Goal: Information Seeking & Learning: Check status

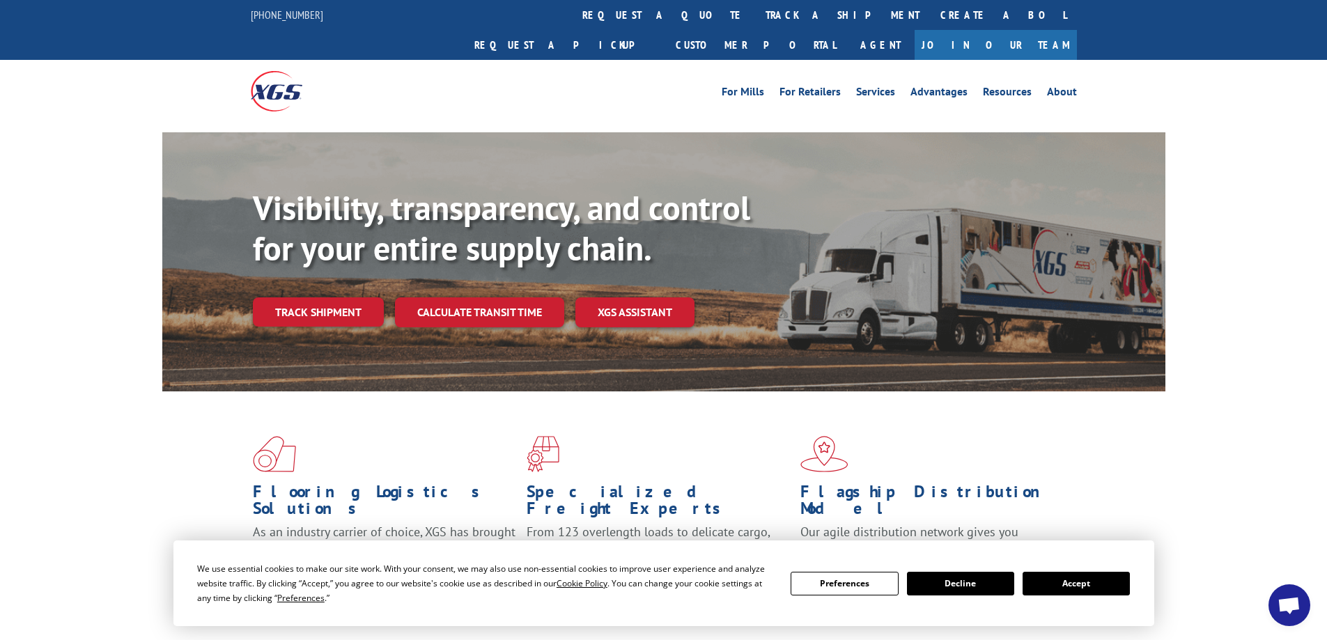
click at [952, 579] on button "Decline" at bounding box center [960, 584] width 107 height 24
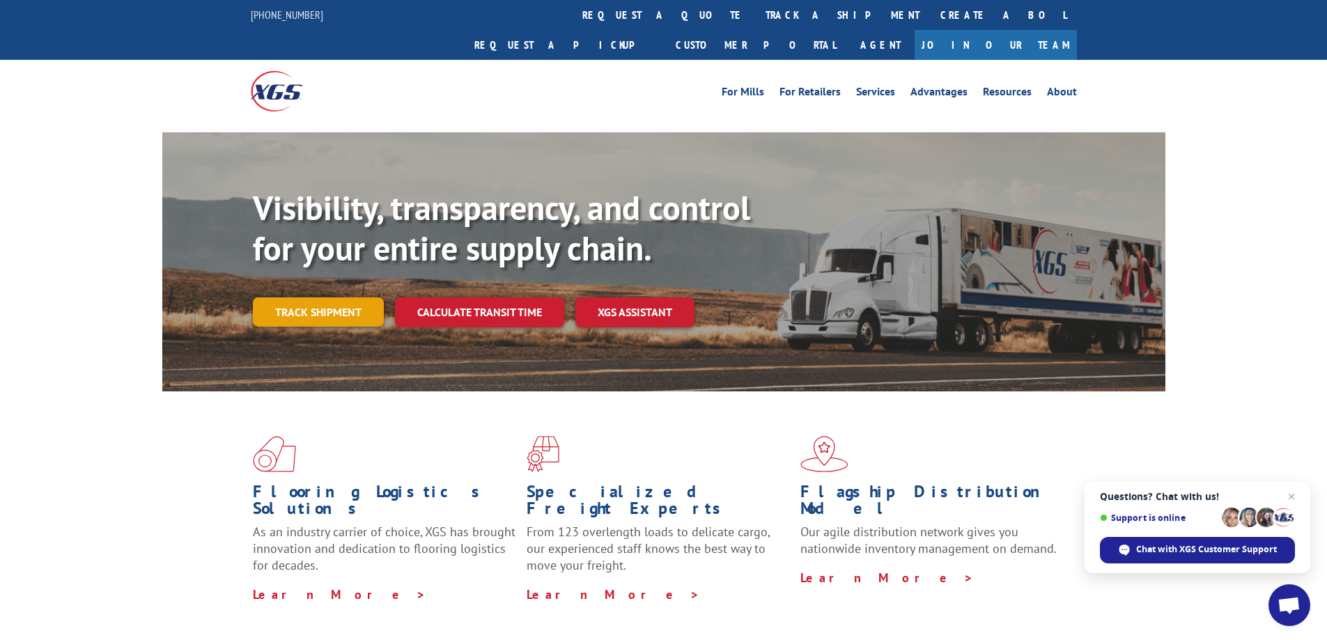
click at [364, 298] on link "Track shipment" at bounding box center [318, 312] width 131 height 29
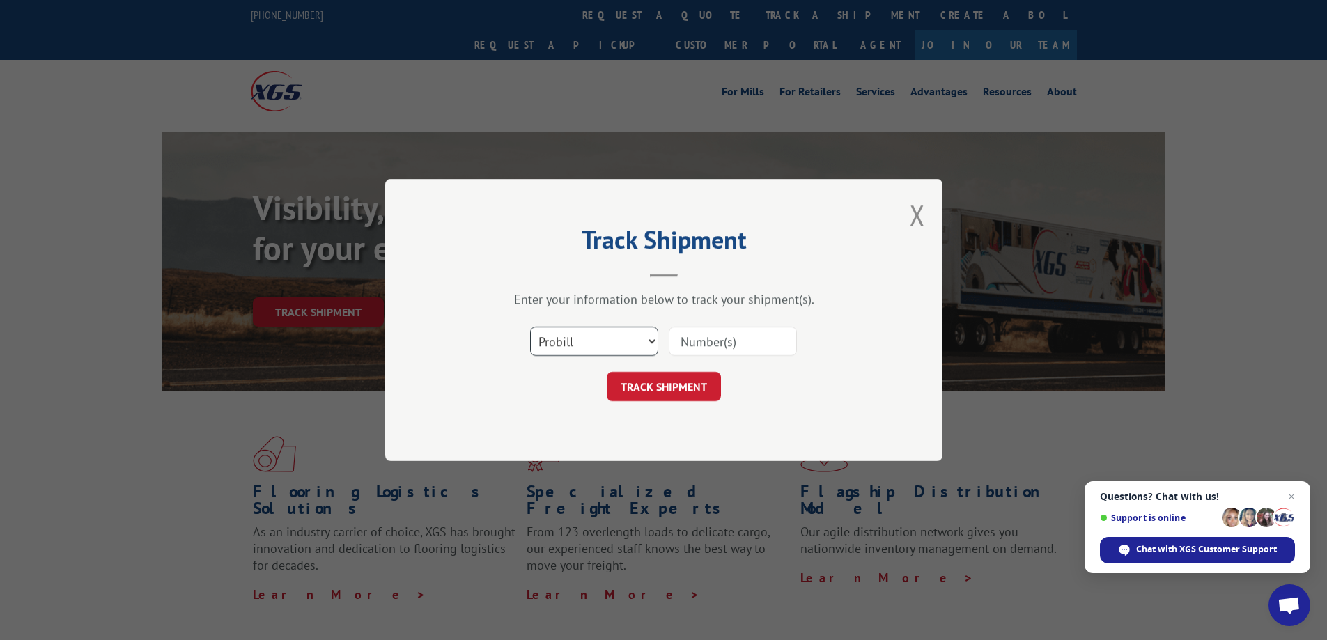
click at [605, 347] on select "Select category... Probill BOL PO" at bounding box center [594, 341] width 128 height 29
click at [530, 327] on select "Select category... Probill BOL PO" at bounding box center [594, 341] width 128 height 29
click at [698, 348] on input at bounding box center [733, 341] width 128 height 29
type input "527742643"
click at [707, 380] on button "TRACK SHIPMENT" at bounding box center [664, 386] width 114 height 29
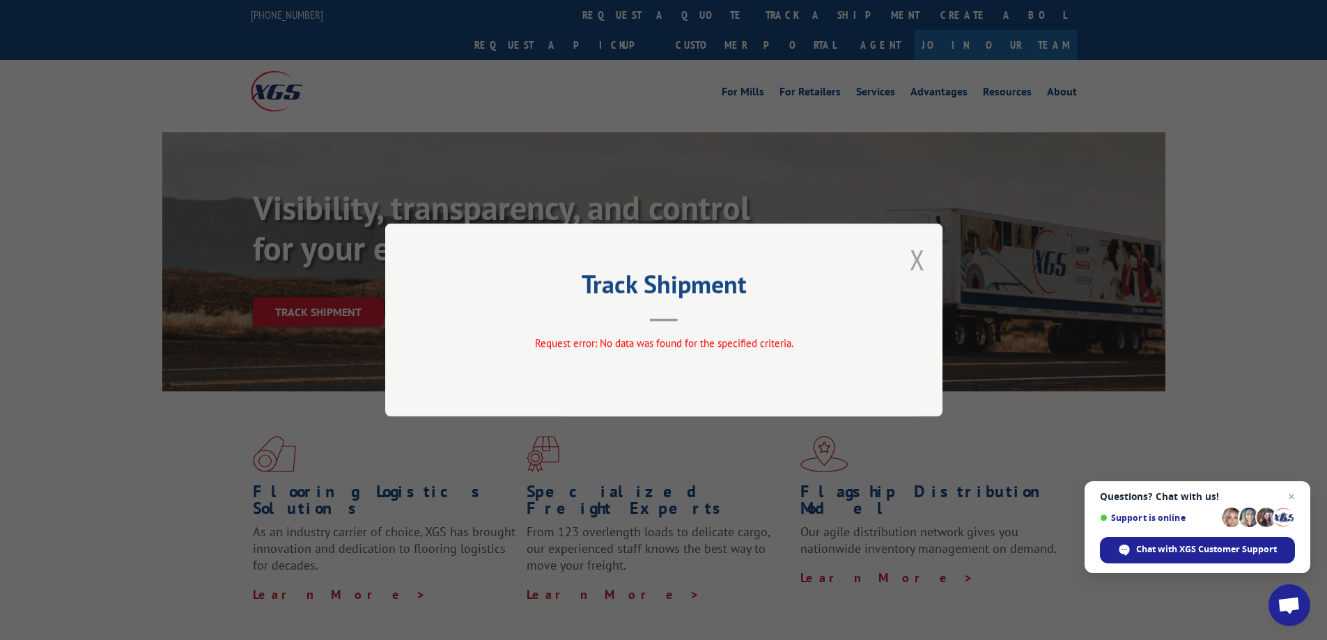
click at [917, 263] on button "Close modal" at bounding box center [917, 259] width 15 height 37
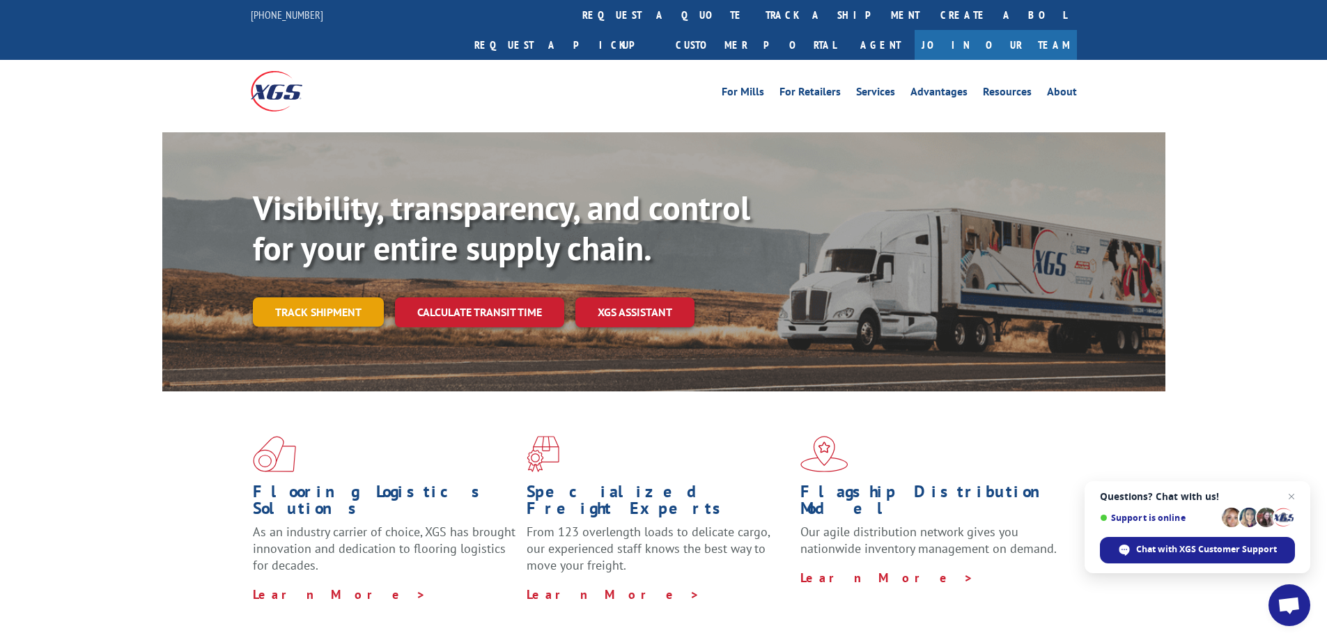
click at [338, 298] on link "Track shipment" at bounding box center [318, 312] width 131 height 29
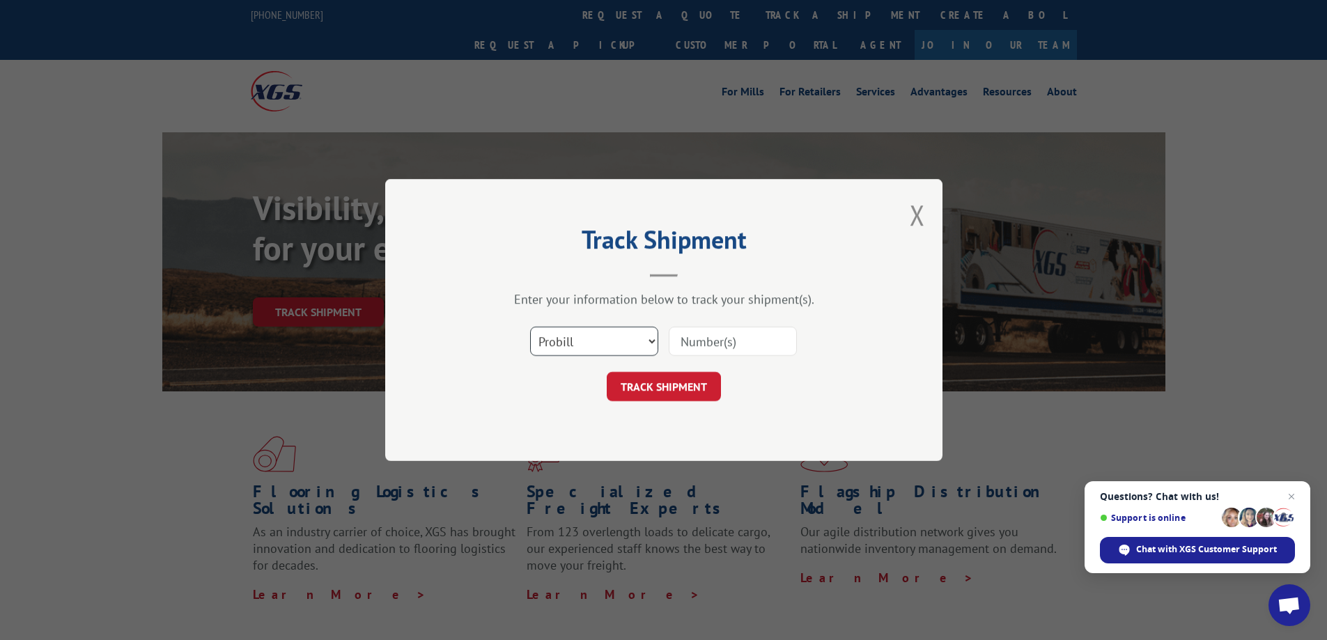
click at [623, 329] on select "Select category... Probill BOL PO" at bounding box center [594, 341] width 128 height 29
select select "bol"
click at [530, 327] on select "Select category... Probill BOL PO" at bounding box center [594, 341] width 128 height 29
click at [696, 348] on input at bounding box center [733, 341] width 128 height 29
type input "527742643"
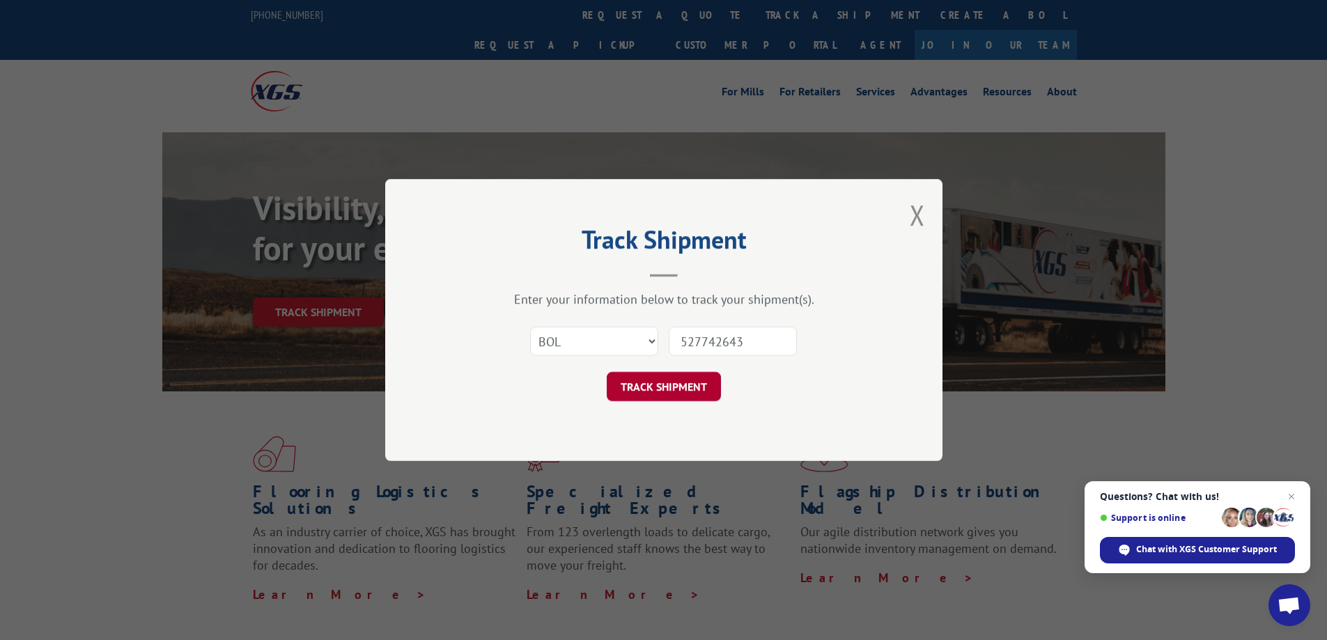
click at [654, 385] on button "TRACK SHIPMENT" at bounding box center [664, 386] width 114 height 29
